Goal: Task Accomplishment & Management: Manage account settings

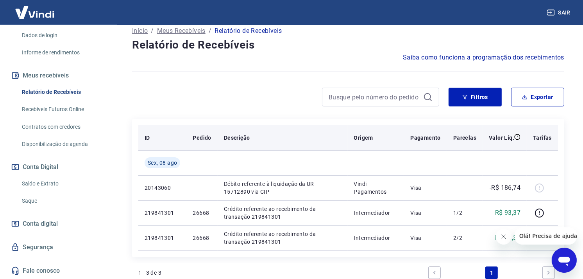
scroll to position [130, 0]
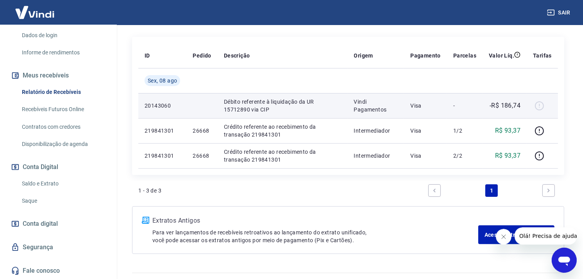
click at [539, 104] on div at bounding box center [542, 105] width 19 height 13
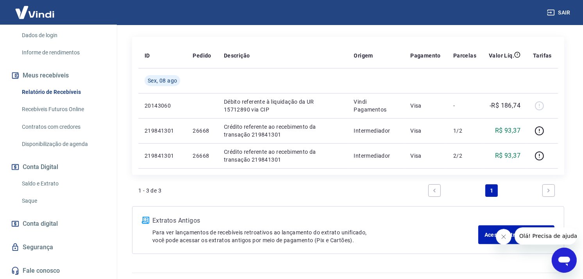
scroll to position [0, 0]
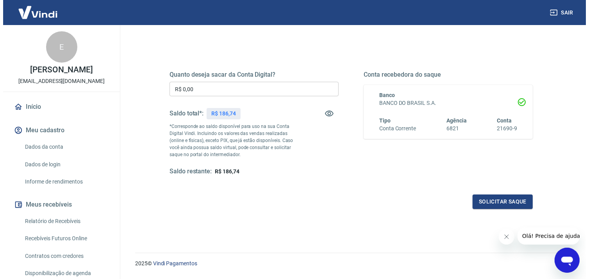
scroll to position [87, 0]
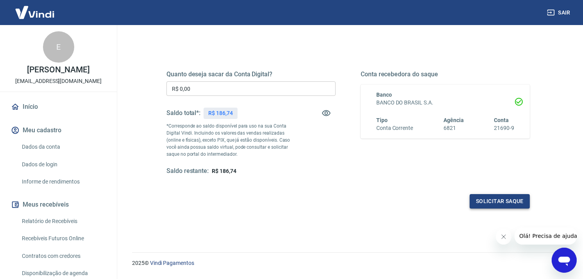
click at [497, 199] on button "Solicitar saque" at bounding box center [500, 201] width 60 height 14
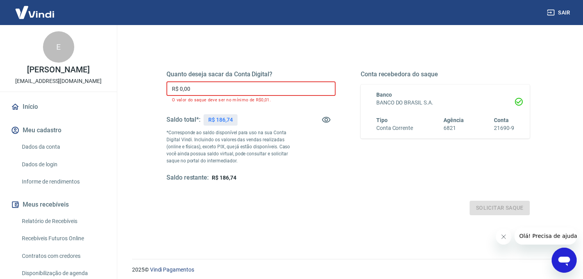
click at [243, 91] on input "R$ 0,00" at bounding box center [250, 88] width 169 height 14
click at [229, 117] on p "R$ 186,74" at bounding box center [220, 120] width 25 height 8
click at [211, 91] on input "R$ 0,00" at bounding box center [250, 88] width 169 height 14
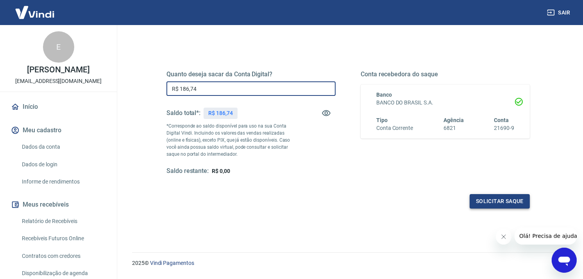
type input "R$ 186,74"
click at [513, 201] on button "Solicitar saque" at bounding box center [500, 201] width 60 height 14
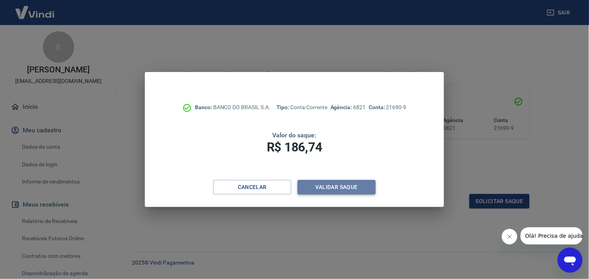
click at [342, 188] on button "Validar saque" at bounding box center [337, 187] width 78 height 14
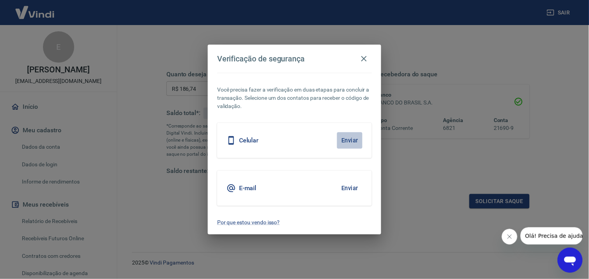
click at [345, 143] on button "Enviar" at bounding box center [349, 140] width 25 height 16
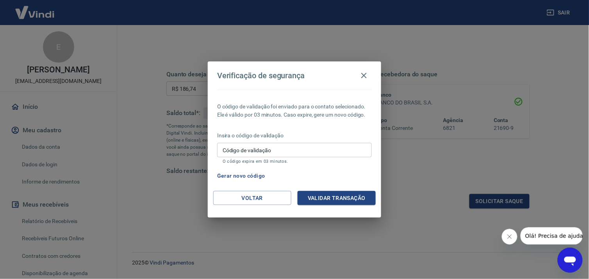
click at [329, 146] on input "Código de validação" at bounding box center [294, 150] width 155 height 14
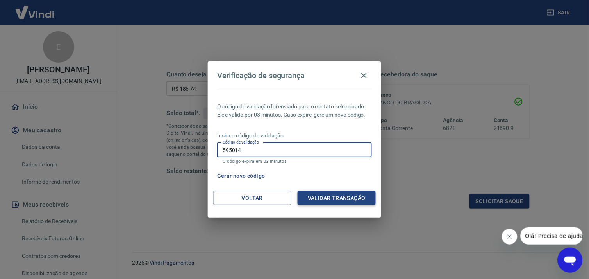
type input "595014"
click at [334, 193] on button "Validar transação" at bounding box center [337, 198] width 78 height 14
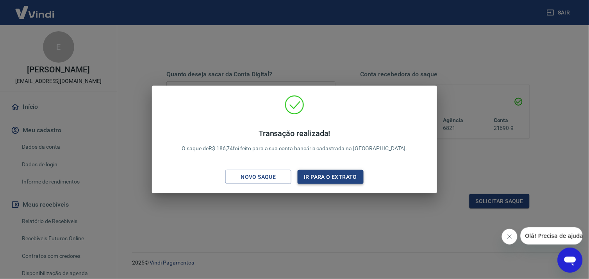
click at [338, 172] on button "Ir para o extrato" at bounding box center [331, 177] width 66 height 14
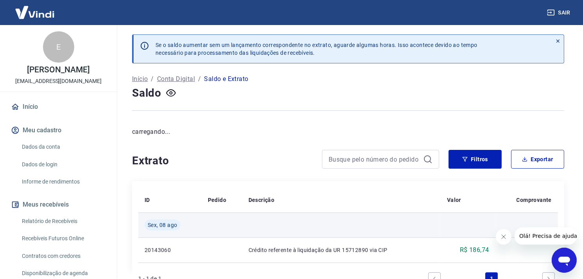
scroll to position [59, 0]
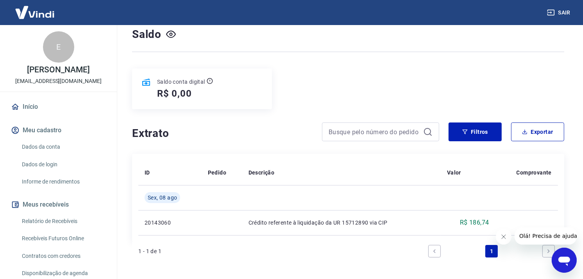
drag, startPoint x: 503, startPoint y: 234, endPoint x: 989, endPoint y: 463, distance: 537.7
click at [503, 234] on icon "Fechar mensagem da empresa" at bounding box center [503, 236] width 6 height 6
